Goal: Find specific page/section: Find specific page/section

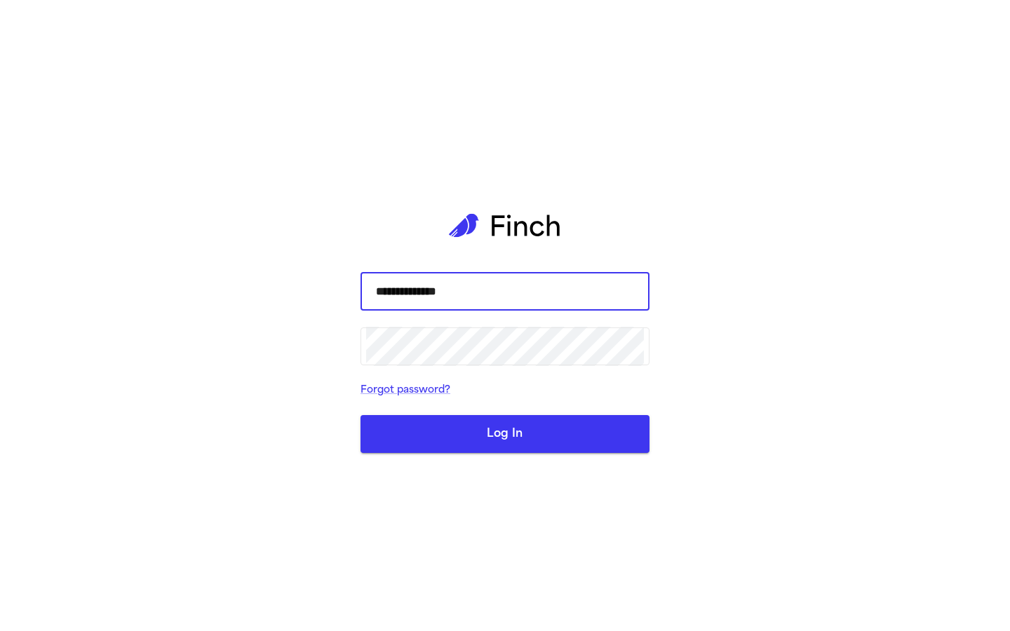
type input "**********"
click at [505, 434] on button "Log In" at bounding box center [505, 434] width 289 height 38
